Goal: Navigation & Orientation: Find specific page/section

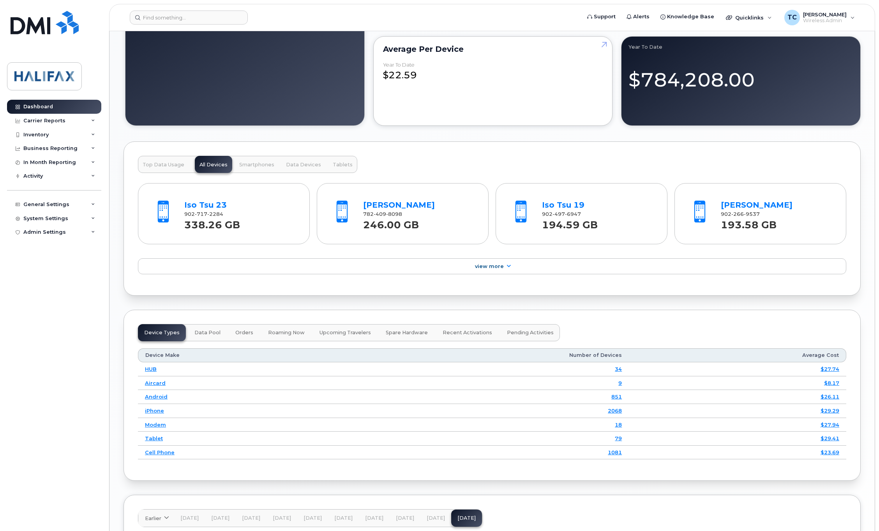
scroll to position [818, 0]
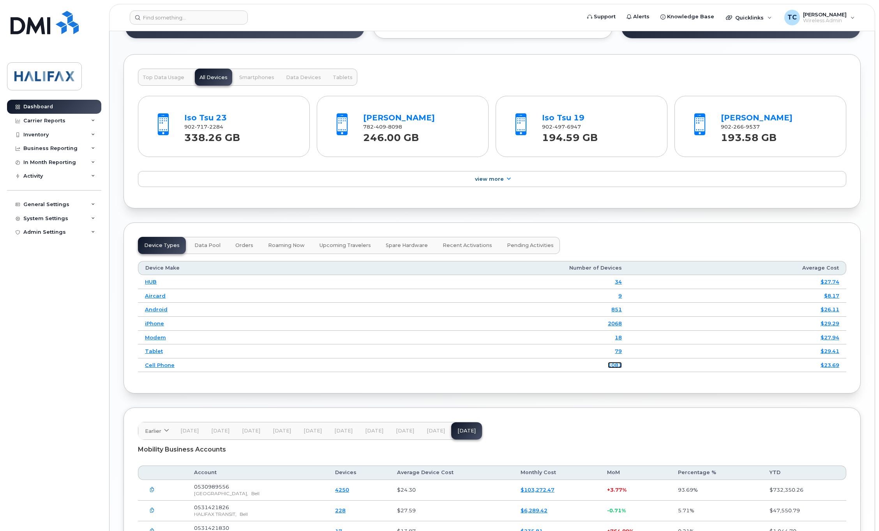
click at [611, 368] on link "1081" at bounding box center [615, 365] width 14 height 6
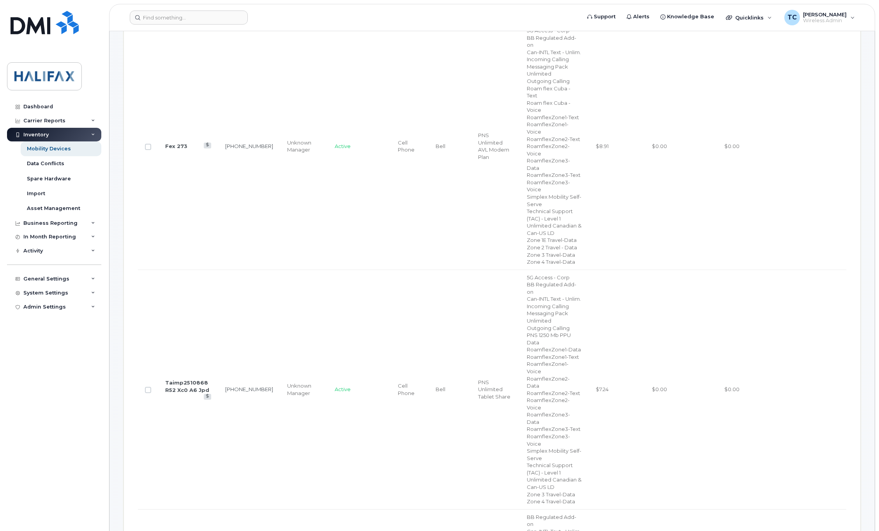
scroll to position [467, 0]
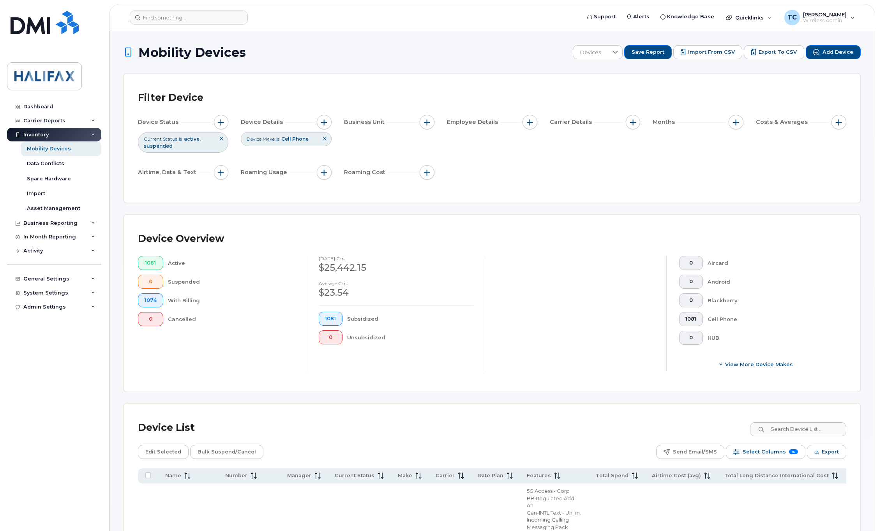
click at [40, 134] on div "Inventory" at bounding box center [35, 135] width 25 height 6
drag, startPoint x: 33, startPoint y: 138, endPoint x: 32, endPoint y: 134, distance: 4.7
click at [32, 137] on div "Inventory" at bounding box center [54, 135] width 94 height 14
click at [38, 109] on div "Dashboard" at bounding box center [38, 107] width 30 height 6
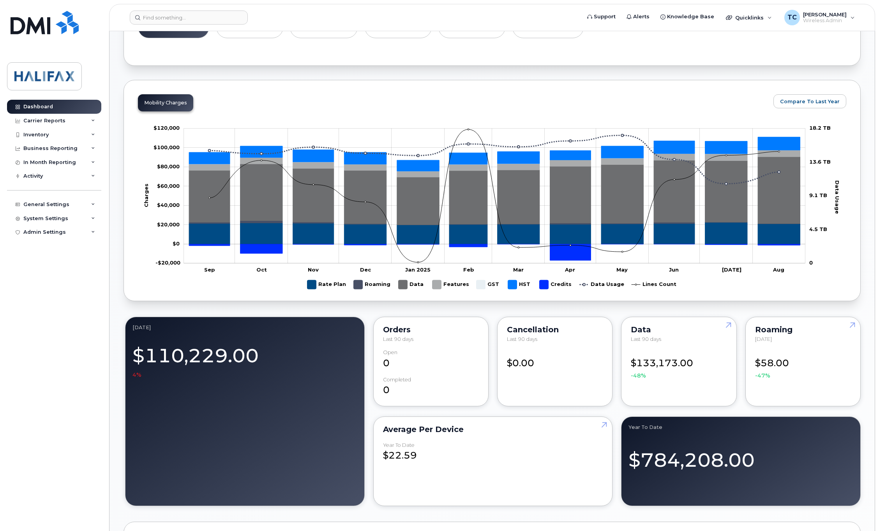
scroll to position [370, 0]
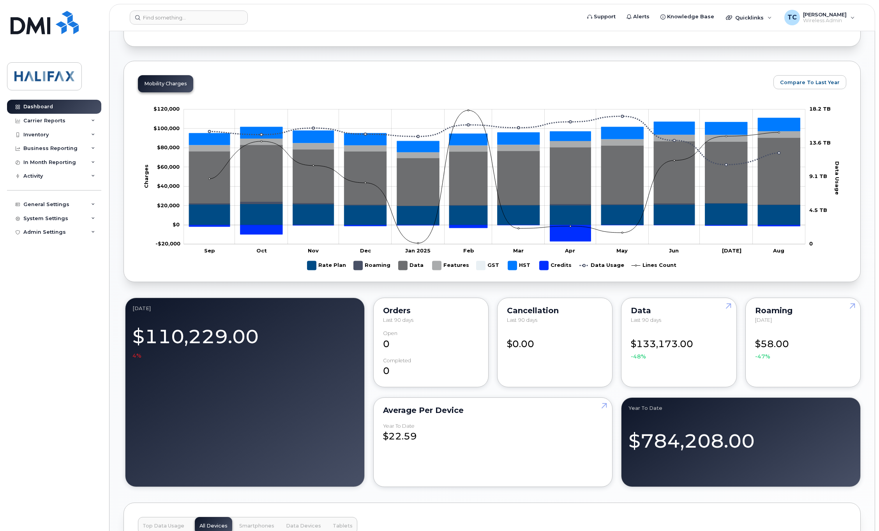
click at [41, 342] on div "Dashboard Carrier Reports Monthly Billing Data Daily Data Pooling Data Behavior…" at bounding box center [55, 310] width 96 height 420
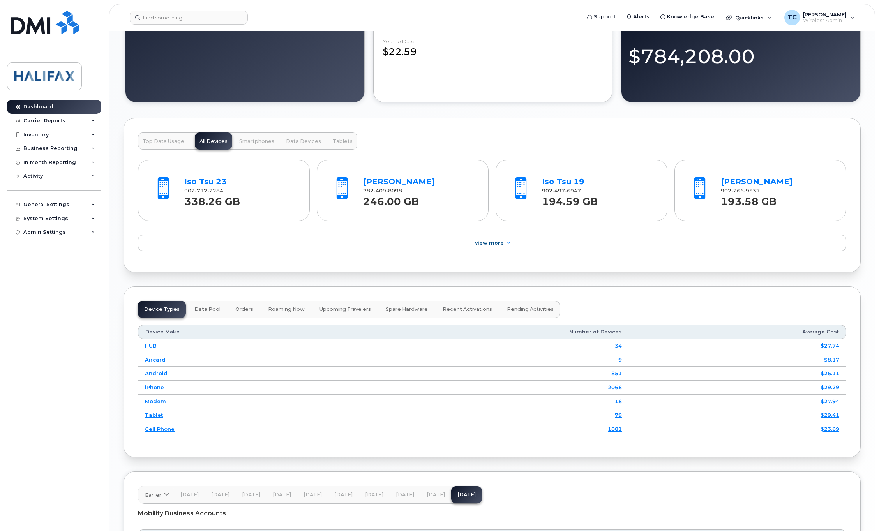
scroll to position [779, 0]
